Goal: Transaction & Acquisition: Purchase product/service

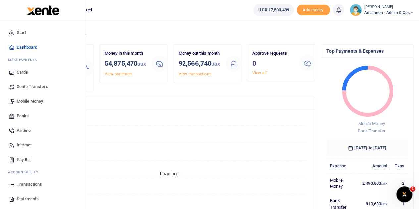
click at [23, 102] on span "Mobile Money" at bounding box center [30, 101] width 26 height 7
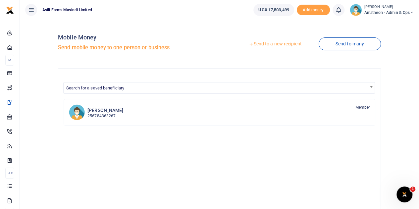
click at [289, 44] on link "Send to a new recipient" at bounding box center [275, 44] width 86 height 12
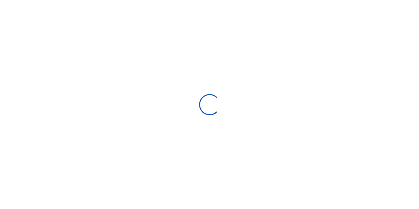
select select
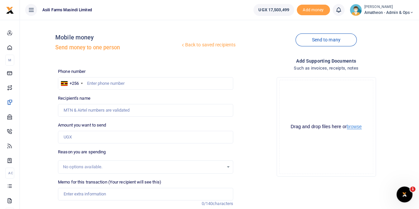
click at [354, 129] on button "browse" at bounding box center [354, 126] width 15 height 5
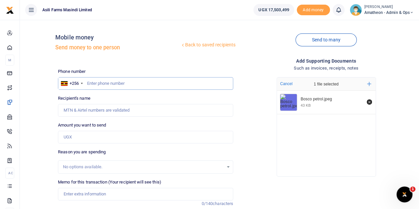
click at [106, 86] on input "text" at bounding box center [145, 83] width 175 height 13
type input "776038466"
type input "Nixson Alyao"
type input "776038466"
click at [89, 137] on input "Amount you want to send" at bounding box center [145, 137] width 175 height 13
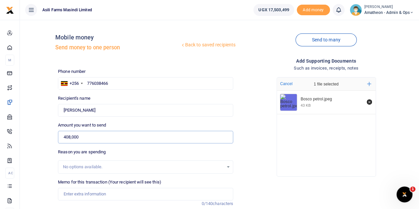
type input "408,000"
click at [89, 194] on input "Memo for this transaction (Your recipient will see this)" at bounding box center [145, 194] width 175 height 13
type input "B"
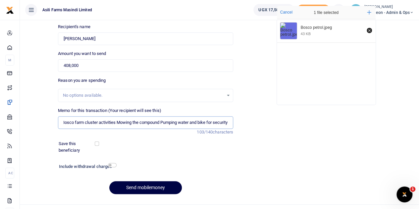
scroll to position [74, 0]
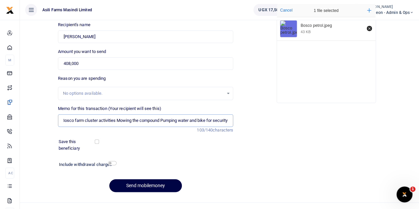
type input "Petrol 80Ltrs for Bosco farm cluster activities Mowing the compound Pumping wat…"
click at [110, 164] on input "checkbox" at bounding box center [112, 163] width 9 height 4
checkbox input "true"
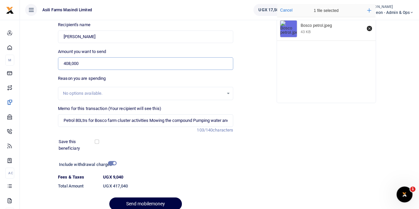
click at [89, 64] on input "408,000" at bounding box center [145, 63] width 175 height 13
type input "418,000"
click at [111, 163] on input "checkbox" at bounding box center [112, 163] width 9 height 4
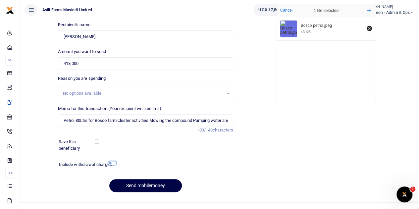
click at [111, 163] on input "checkbox" at bounding box center [112, 163] width 9 height 4
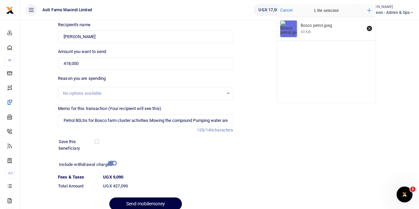
click at [111, 163] on input "checkbox" at bounding box center [112, 163] width 9 height 4
checkbox input "false"
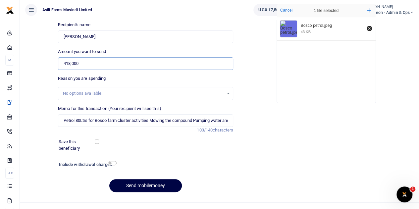
click at [97, 64] on input "418,000" at bounding box center [145, 63] width 175 height 13
type input "408,000"
click at [111, 163] on input "checkbox" at bounding box center [112, 163] width 9 height 4
checkbox input "true"
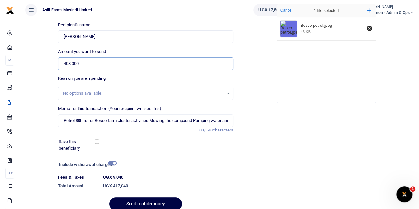
click at [106, 67] on input "408,000" at bounding box center [145, 63] width 175 height 13
type input "408,000"
click at [145, 117] on input "Petrol 80Ltrs for Bosco farm cluster activities Mowing the compound Pumping wat…" at bounding box center [145, 120] width 175 height 13
click at [113, 164] on input "checkbox" at bounding box center [112, 163] width 9 height 4
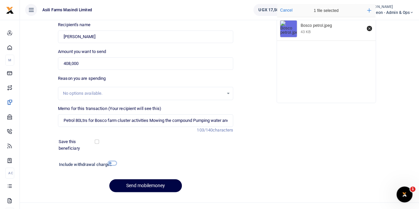
click at [113, 164] on input "checkbox" at bounding box center [112, 163] width 9 height 4
checkbox input "true"
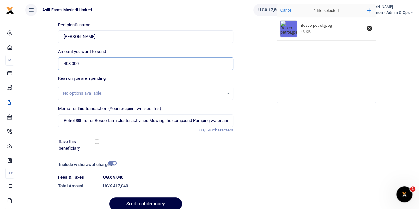
click at [69, 63] on input "408,000" at bounding box center [145, 63] width 175 height 13
click at [100, 64] on input "418,000" at bounding box center [145, 63] width 175 height 13
type input "418,000"
click at [113, 162] on input "checkbox" at bounding box center [112, 163] width 9 height 4
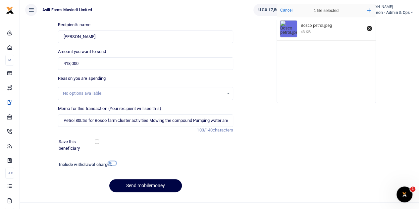
click at [113, 162] on input "checkbox" at bounding box center [112, 163] width 9 height 4
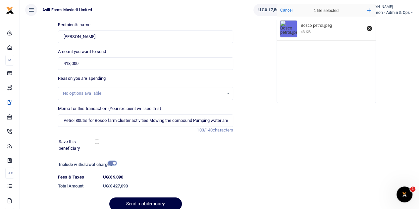
click at [113, 162] on input "checkbox" at bounding box center [112, 163] width 9 height 4
checkbox input "false"
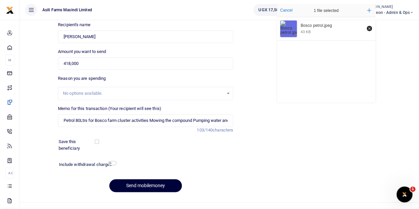
click at [159, 185] on button "Send mobilemoney" at bounding box center [145, 185] width 73 height 13
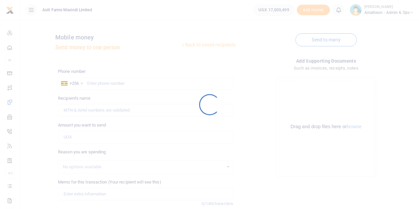
scroll to position [73, 0]
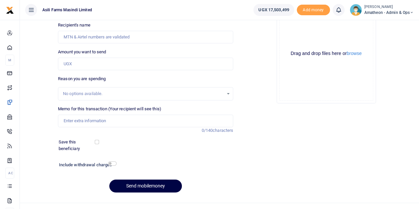
click at [32, 9] on icon at bounding box center [31, 9] width 7 height 7
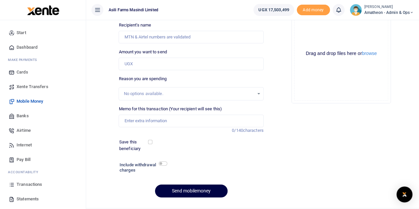
click at [25, 184] on span "Transactions" at bounding box center [30, 184] width 26 height 7
